Goal: Check status: Check status

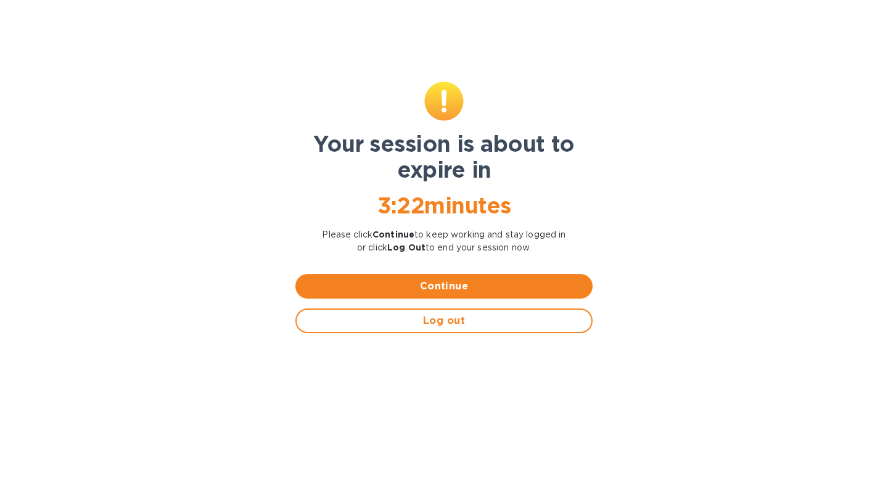
scroll to position [364, 421]
click at [380, 282] on span "Continue" at bounding box center [443, 286] width 277 height 15
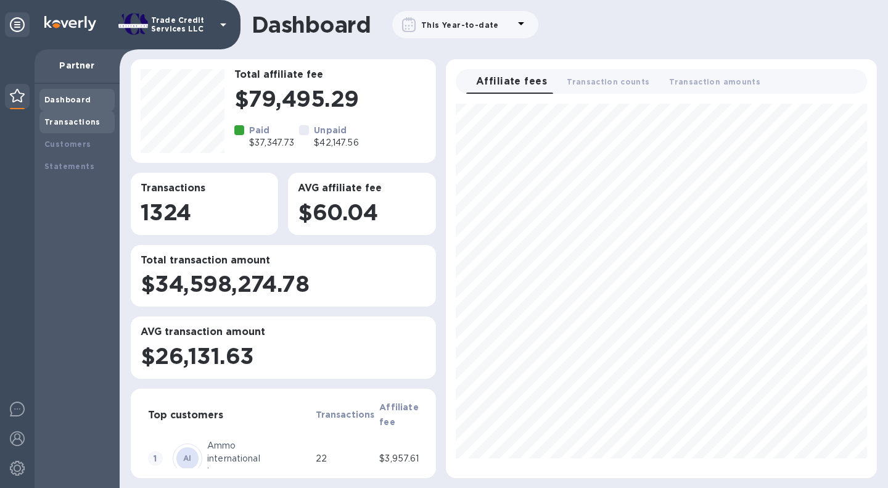
click at [79, 112] on div "Transactions" at bounding box center [76, 122] width 75 height 22
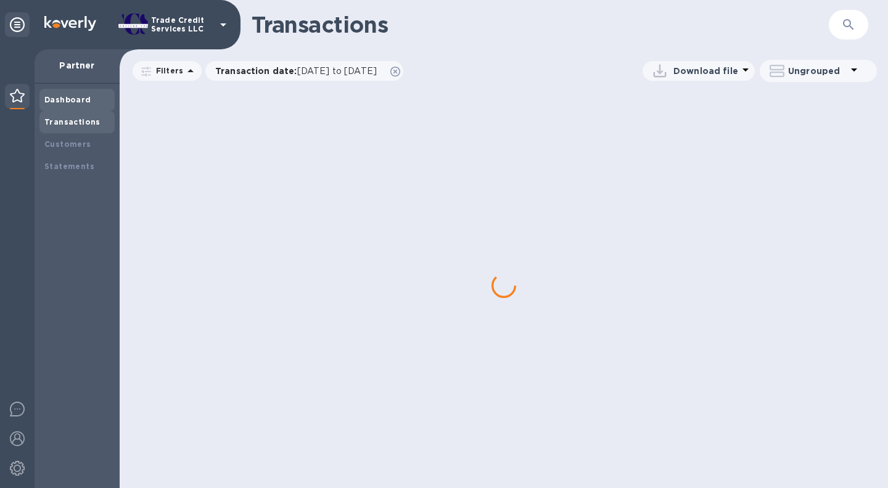
click at [76, 102] on b "Dashboard" at bounding box center [67, 99] width 47 height 9
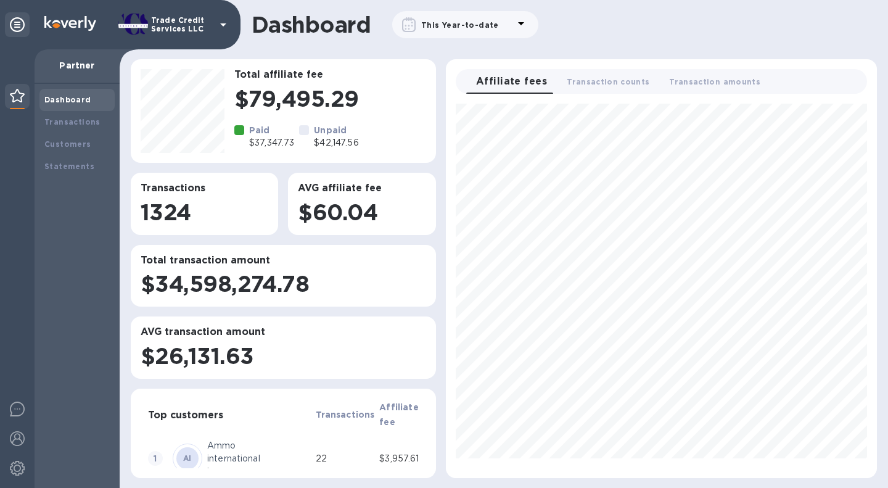
scroll to position [364, 421]
click at [76, 129] on div "Transactions" at bounding box center [76, 122] width 75 height 22
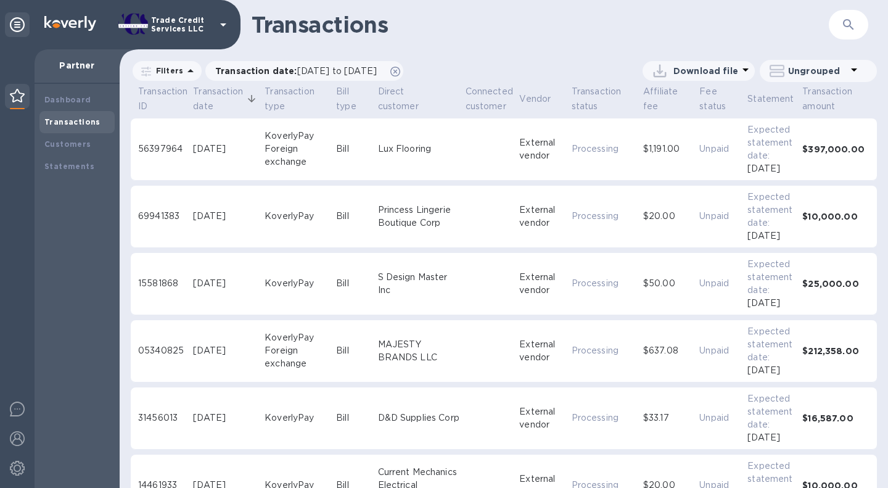
click at [63, 112] on div "Transactions" at bounding box center [76, 122] width 75 height 22
click at [63, 108] on div "Dashboard" at bounding box center [76, 100] width 75 height 22
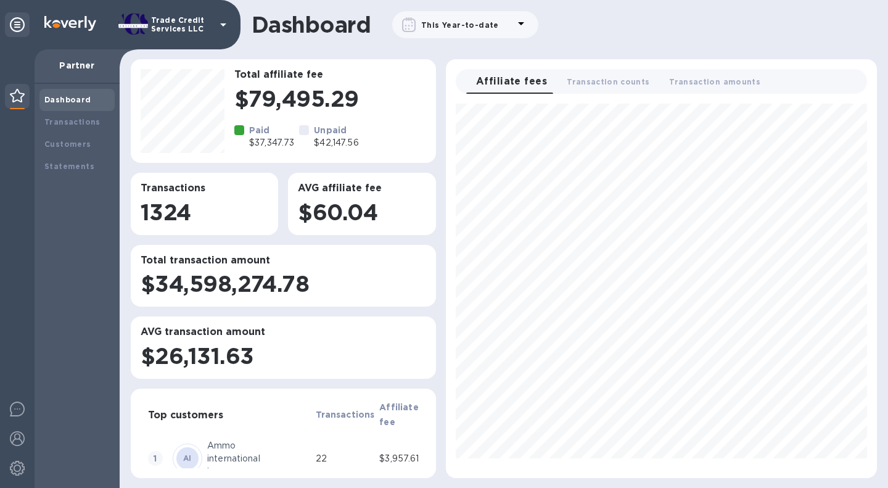
scroll to position [364, 421]
click at [514, 23] on icon at bounding box center [521, 23] width 15 height 15
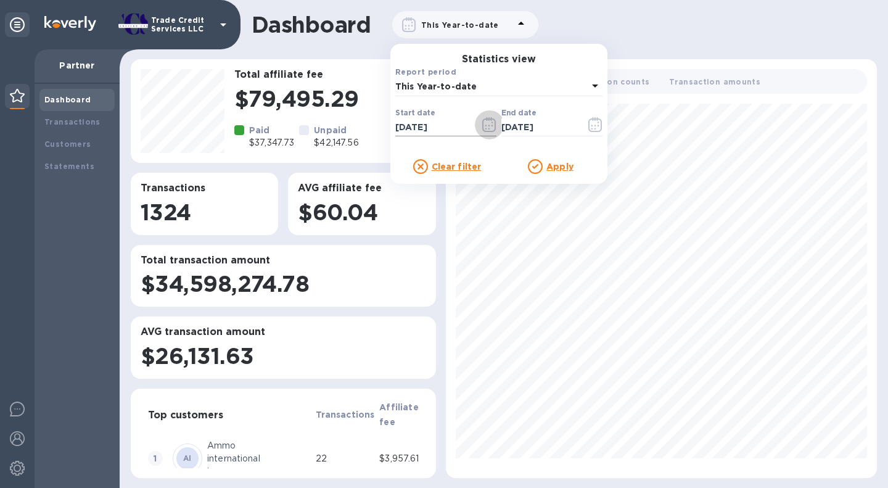
click at [490, 126] on icon "button" at bounding box center [489, 124] width 14 height 15
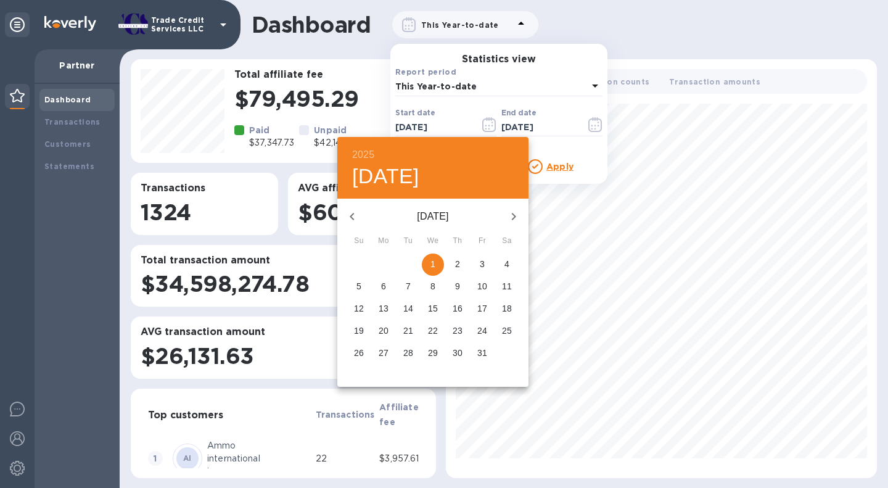
click at [353, 222] on icon "button" at bounding box center [352, 216] width 15 height 15
click at [412, 259] on span "1" at bounding box center [408, 264] width 22 height 12
type input "[DATE]"
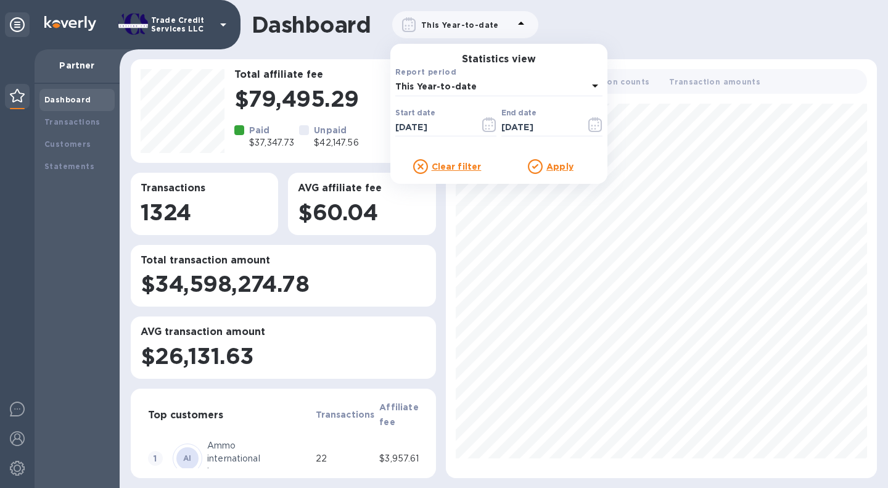
click at [554, 170] on u "Apply" at bounding box center [559, 167] width 27 height 10
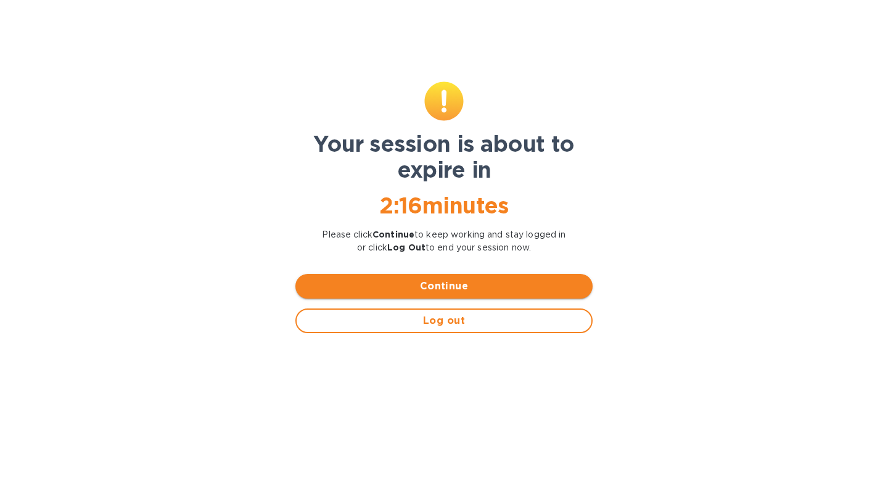
click at [399, 279] on span "Continue" at bounding box center [443, 286] width 277 height 15
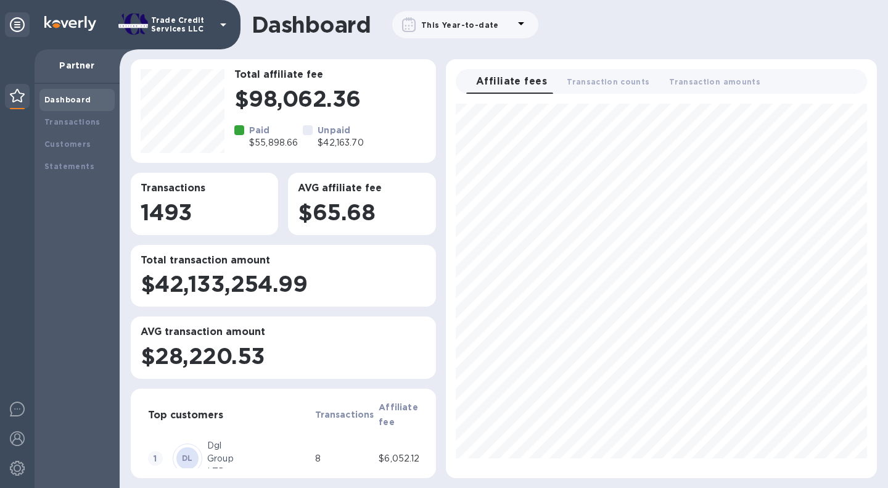
click at [77, 107] on div "Dashboard" at bounding box center [76, 100] width 75 height 22
click at [76, 114] on div "Transactions" at bounding box center [76, 122] width 75 height 22
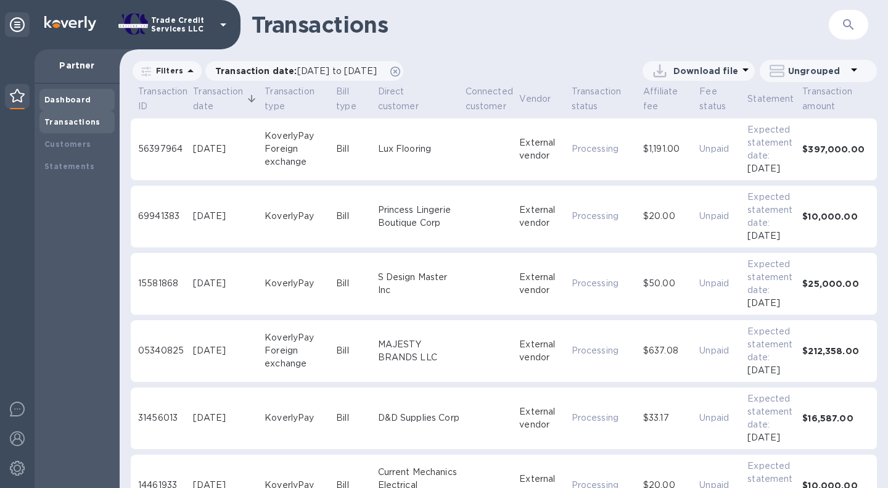
click at [76, 97] on b "Dashboard" at bounding box center [67, 99] width 47 height 9
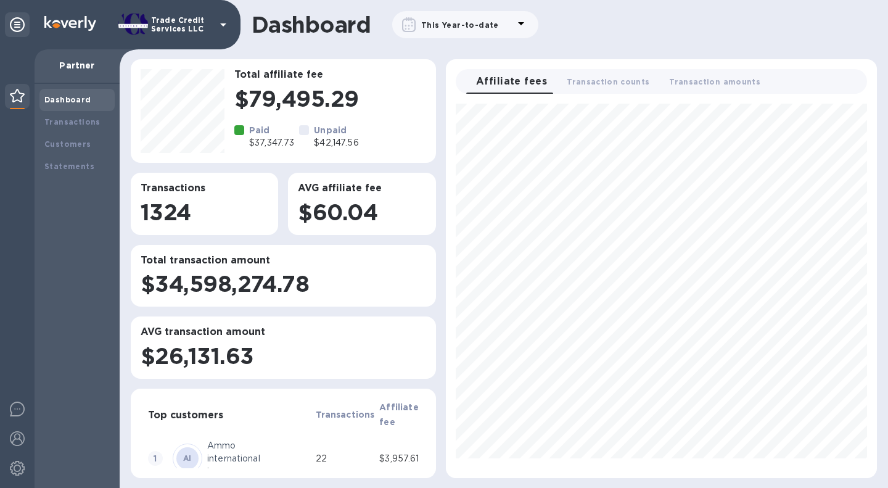
scroll to position [364, 421]
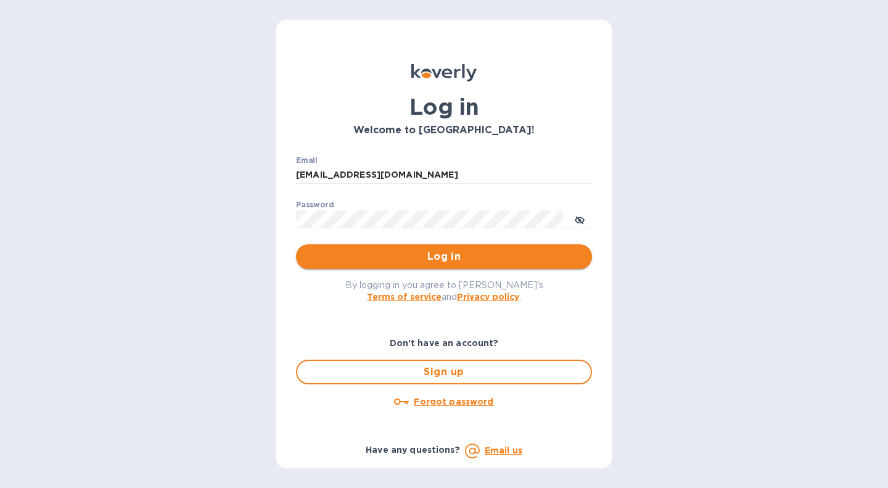
click at [467, 266] on button "Log in" at bounding box center [444, 256] width 296 height 25
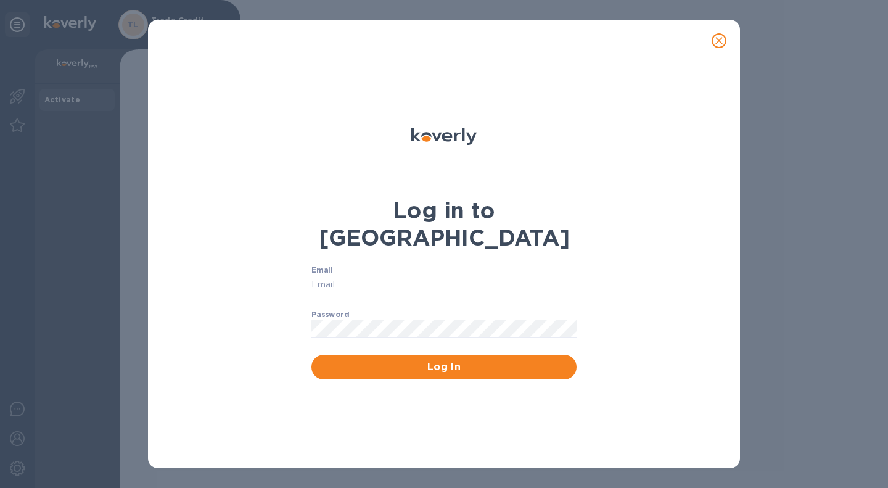
type input "[EMAIL_ADDRESS][DOMAIN_NAME]"
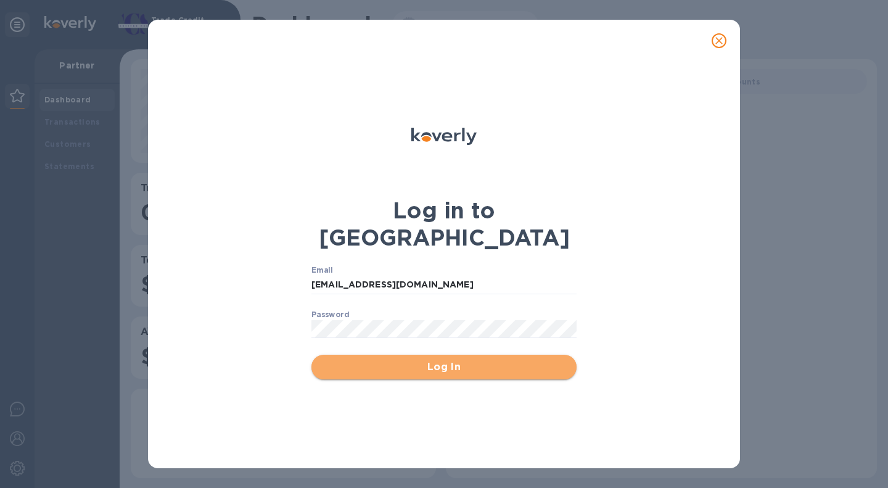
click at [472, 359] on span "Log In" at bounding box center [443, 366] width 245 height 15
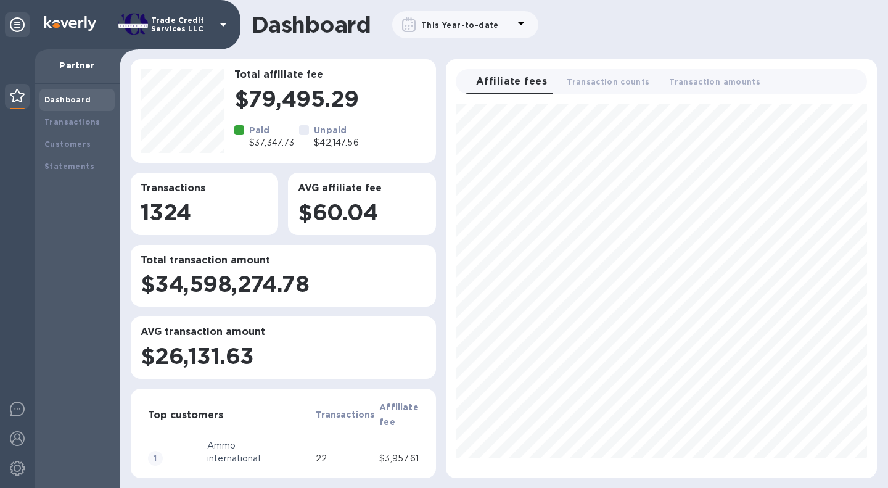
scroll to position [364, 421]
